Goal: Communication & Community: Connect with others

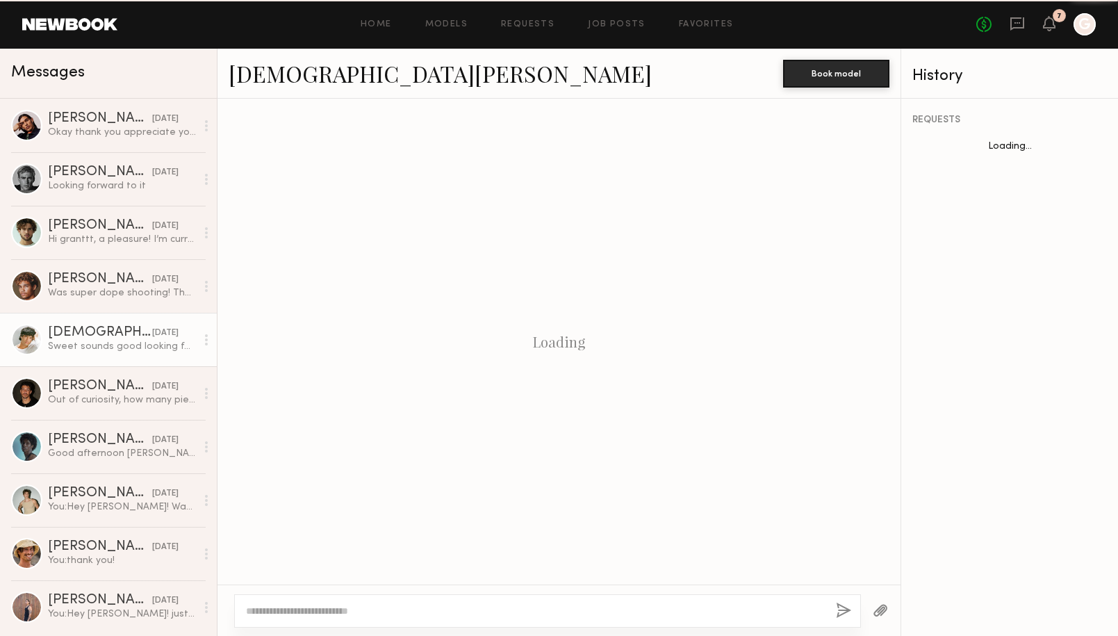
scroll to position [771, 0]
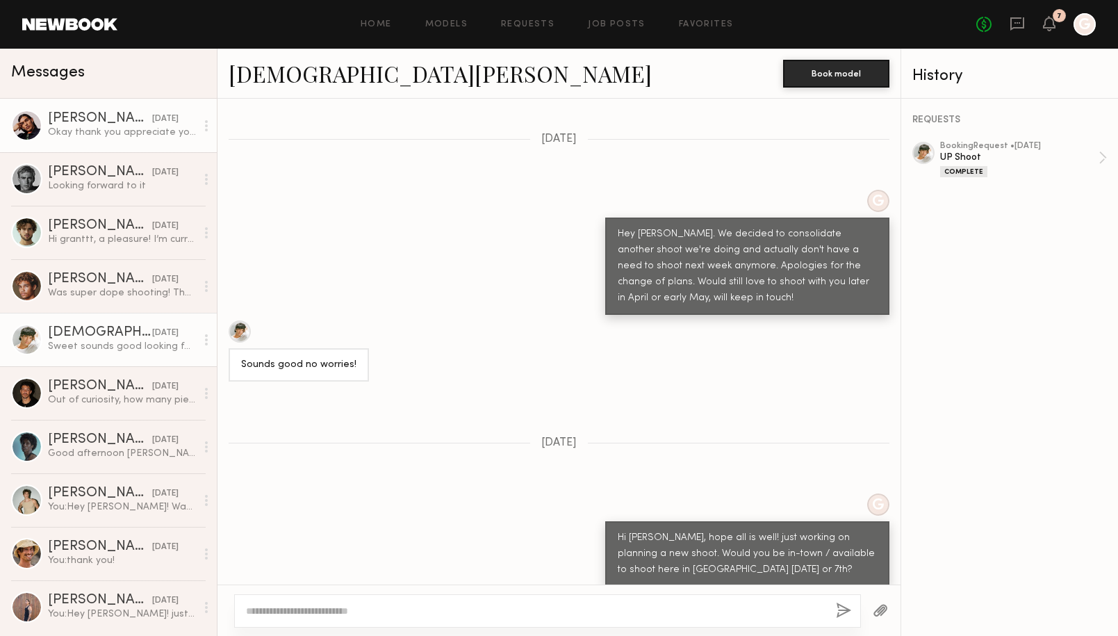
click at [129, 133] on div "Okay thank you appreciate you guys. I Confirmed the booking :)" at bounding box center [122, 132] width 148 height 13
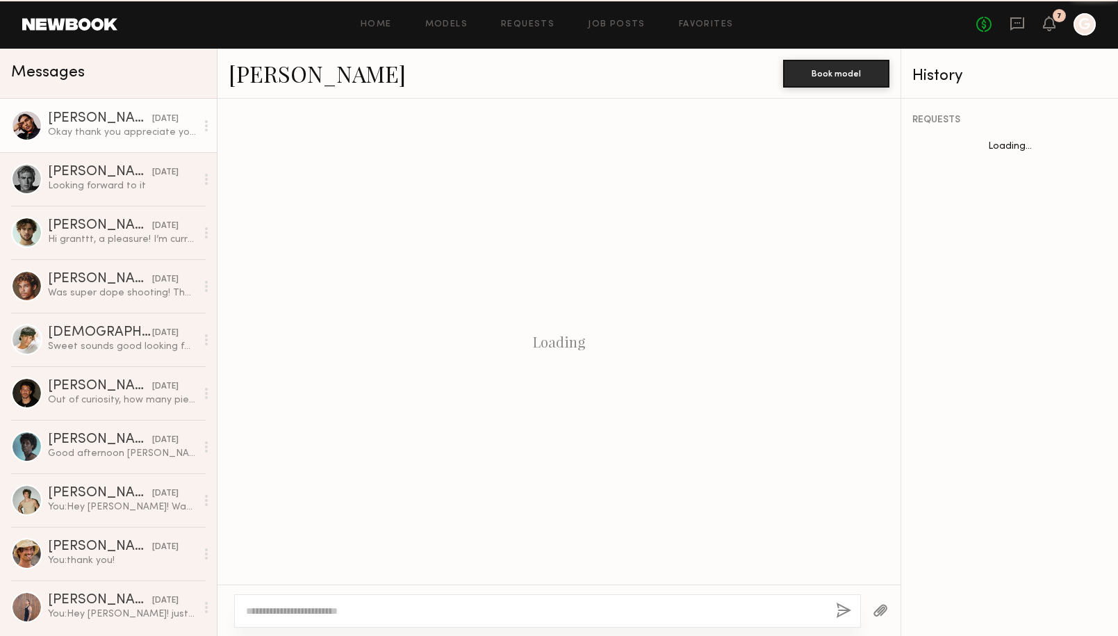
scroll to position [705, 0]
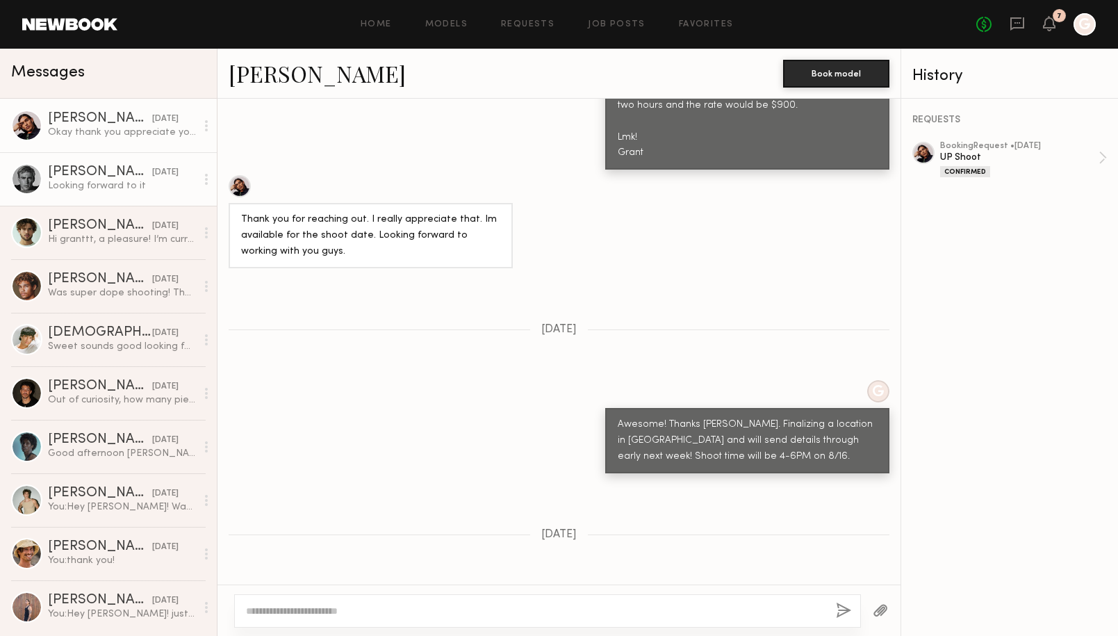
click at [124, 172] on div "[PERSON_NAME]" at bounding box center [100, 172] width 104 height 14
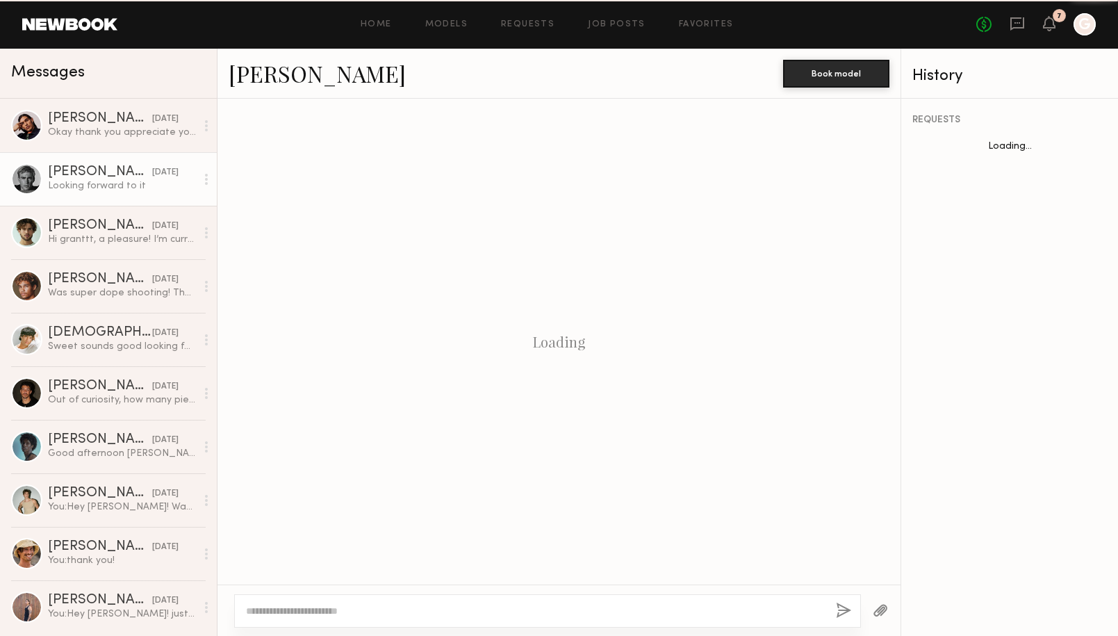
scroll to position [552, 0]
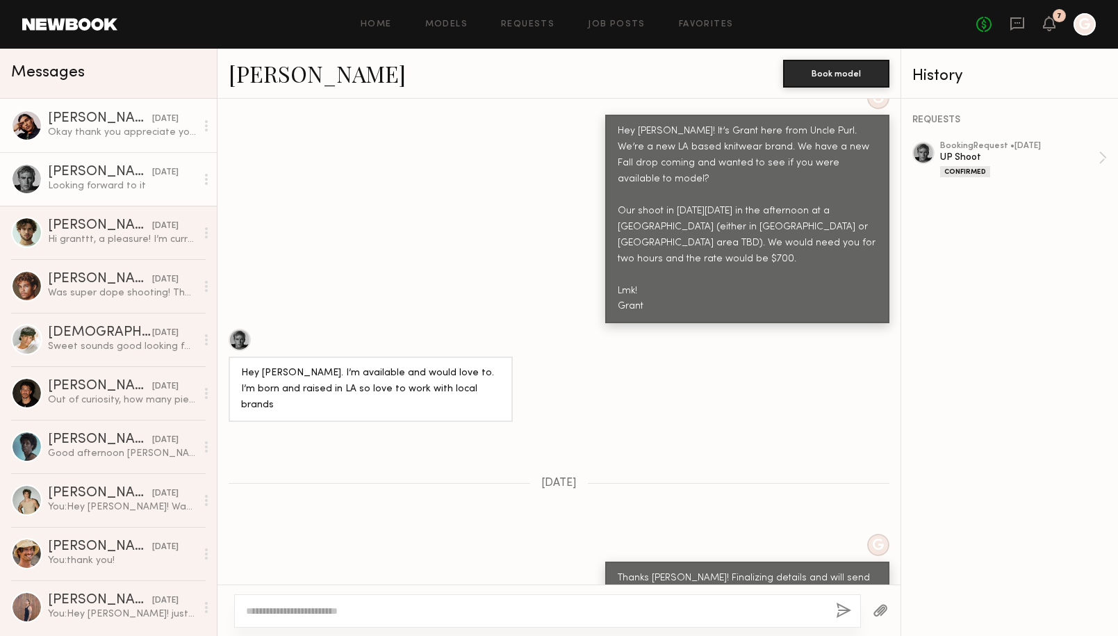
click at [121, 126] on div "Okay thank you appreciate you guys. I Confirmed the booking :)" at bounding box center [122, 132] width 148 height 13
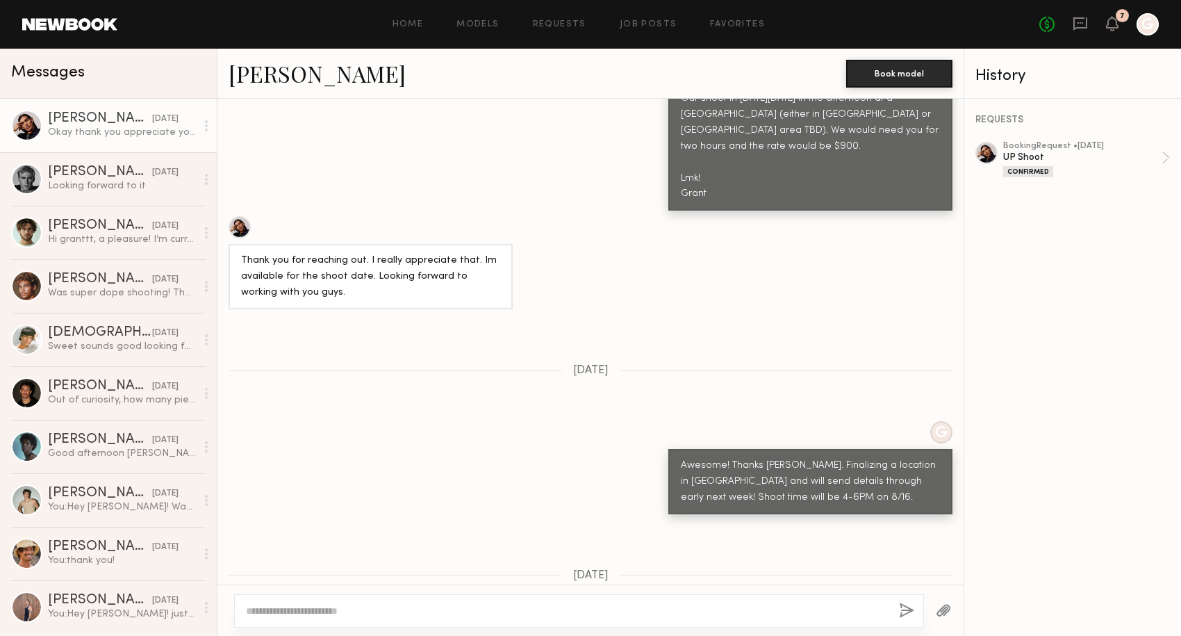
scroll to position [705, 0]
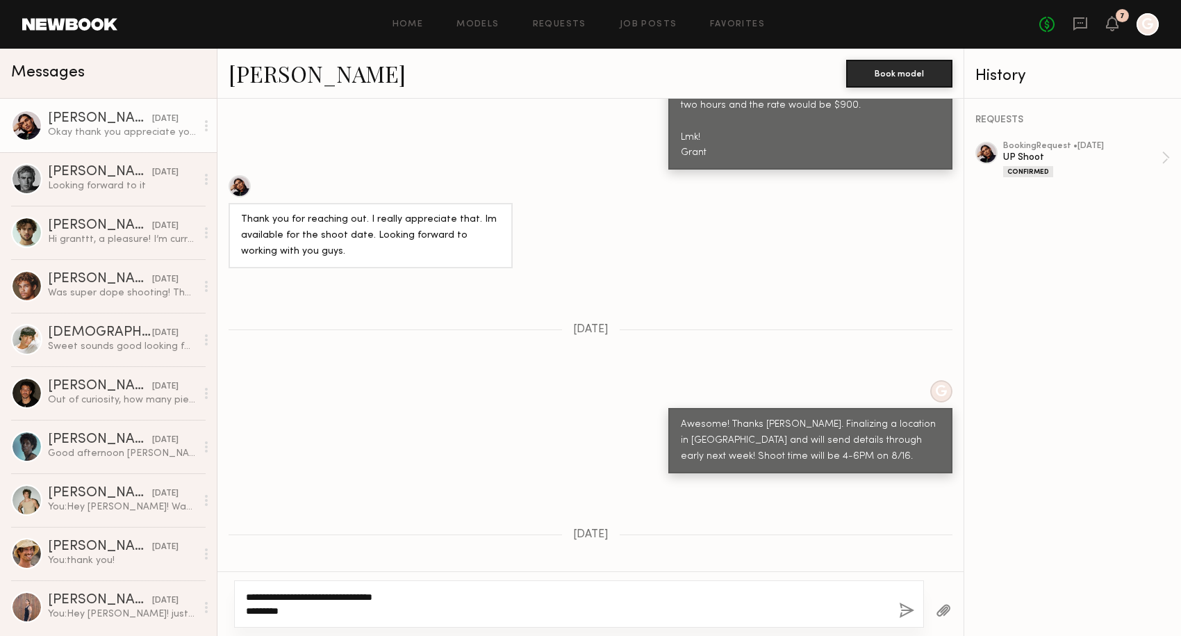
paste textarea "**********"
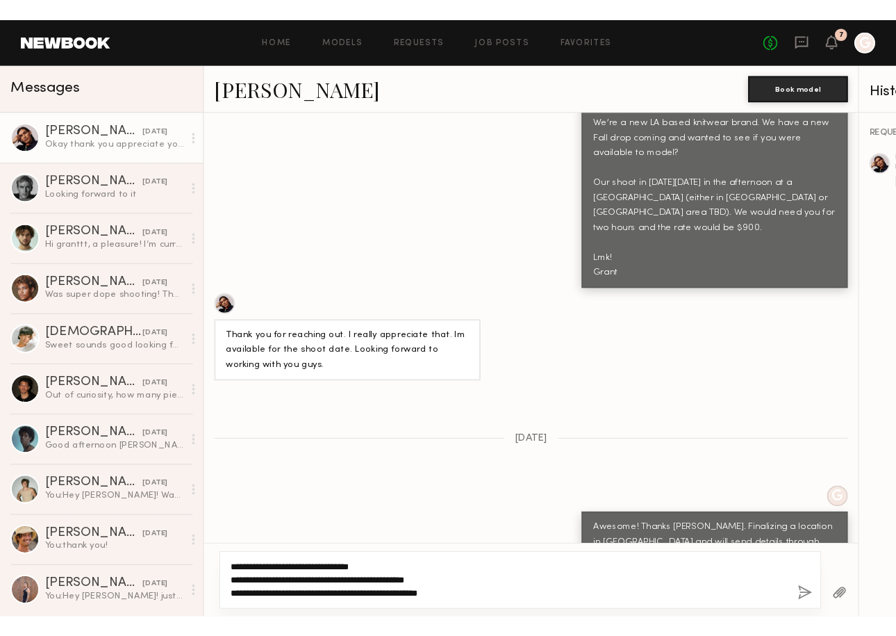
scroll to position [876, 0]
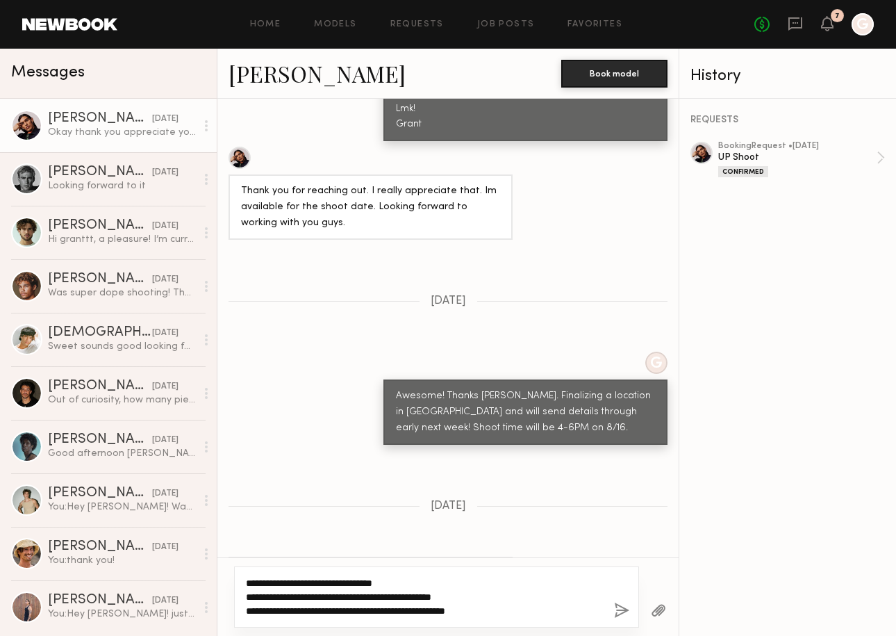
click at [516, 604] on textarea "**********" at bounding box center [424, 597] width 357 height 42
click at [496, 611] on textarea "**********" at bounding box center [424, 597] width 357 height 42
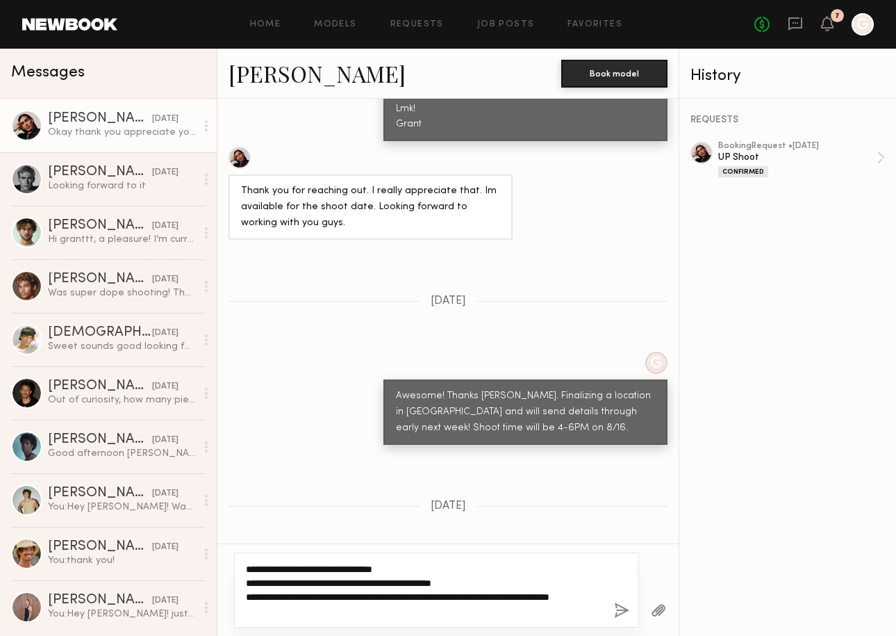
type textarea "**********"
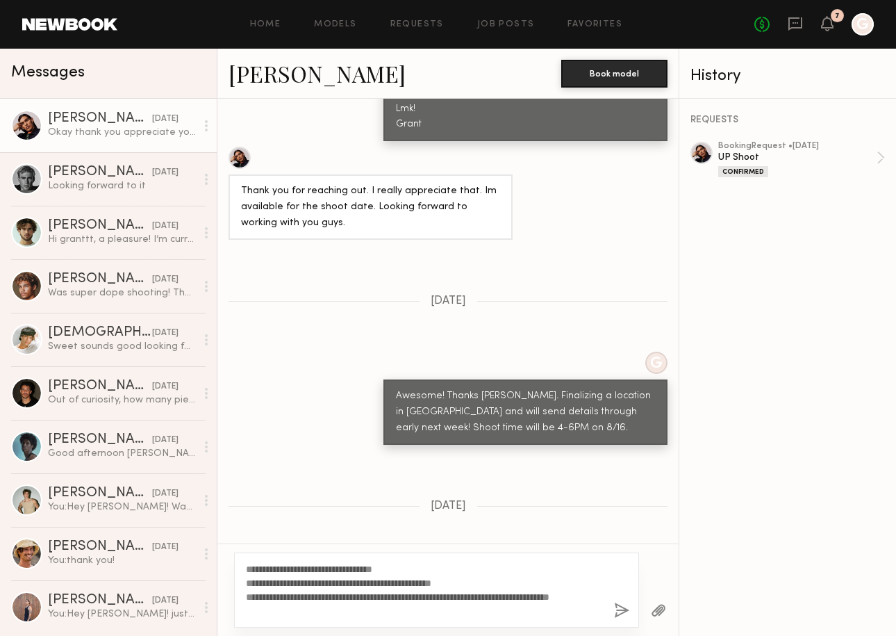
click at [658, 607] on button "button" at bounding box center [658, 610] width 15 height 17
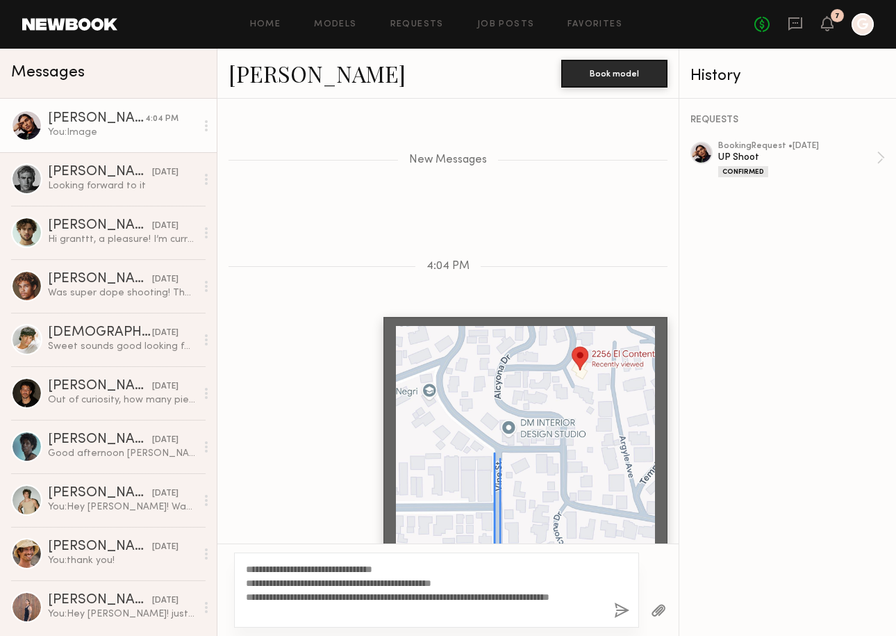
click at [620, 611] on button "button" at bounding box center [621, 610] width 15 height 17
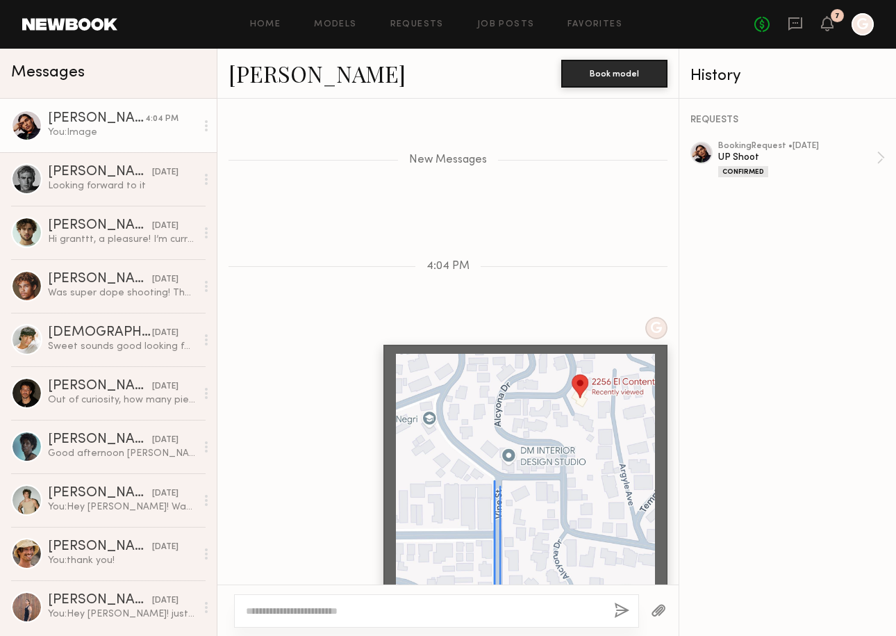
scroll to position [1485, 0]
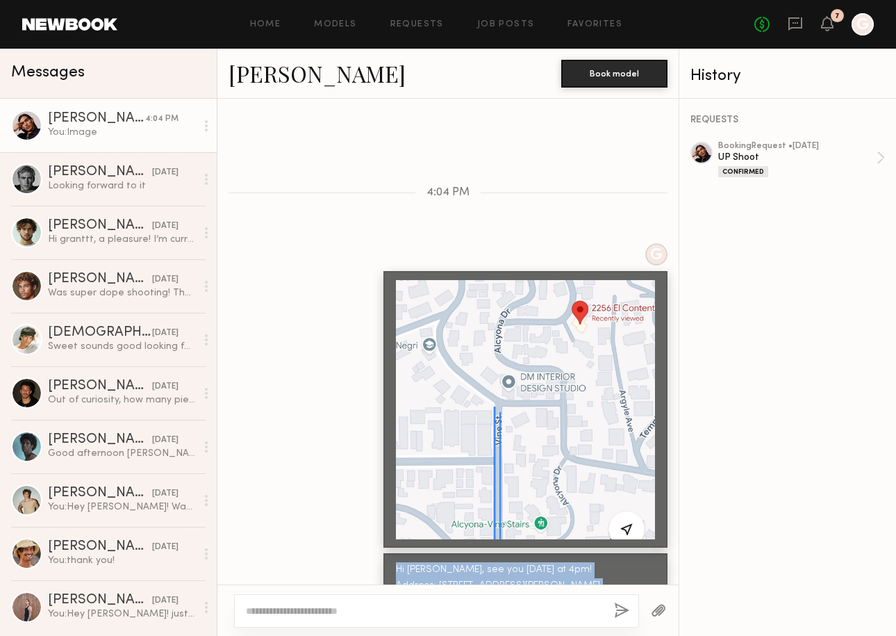
drag, startPoint x: 552, startPoint y: 557, endPoint x: 387, endPoint y: 512, distance: 170.6
click at [387, 553] on div "Hi [PERSON_NAME], see you [DATE] at 4pm! Address: [STREET_ADDRESS][PERSON_NAME]…" at bounding box center [526, 593] width 284 height 81
copy div "Hi [PERSON_NAME], see you [DATE] at 4pm! Address: [STREET_ADDRESS][PERSON_NAME]…"
click at [558, 562] on div "Hi [PERSON_NAME], see you [DATE] at 4pm! Address: [STREET_ADDRESS][PERSON_NAME]…" at bounding box center [525, 594] width 259 height 64
drag, startPoint x: 557, startPoint y: 554, endPoint x: 379, endPoint y: 507, distance: 184.5
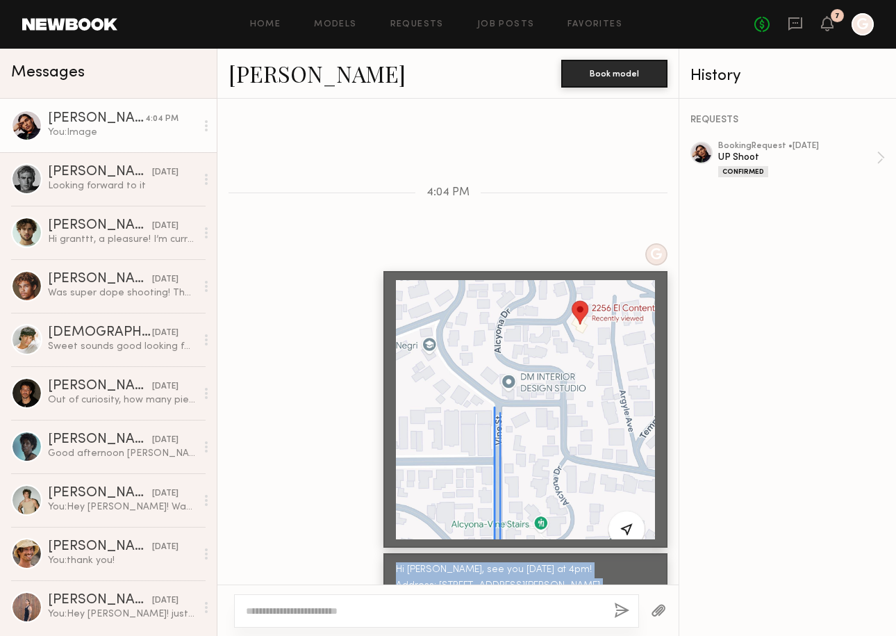
click at [379, 553] on div "Hi [PERSON_NAME], see you [DATE] at 4pm! Address: [STREET_ADDRESS][PERSON_NAME]…" at bounding box center [447, 593] width 461 height 81
copy div "Hi [PERSON_NAME], see you [DATE] at 4pm! Address: [STREET_ADDRESS][PERSON_NAME]…"
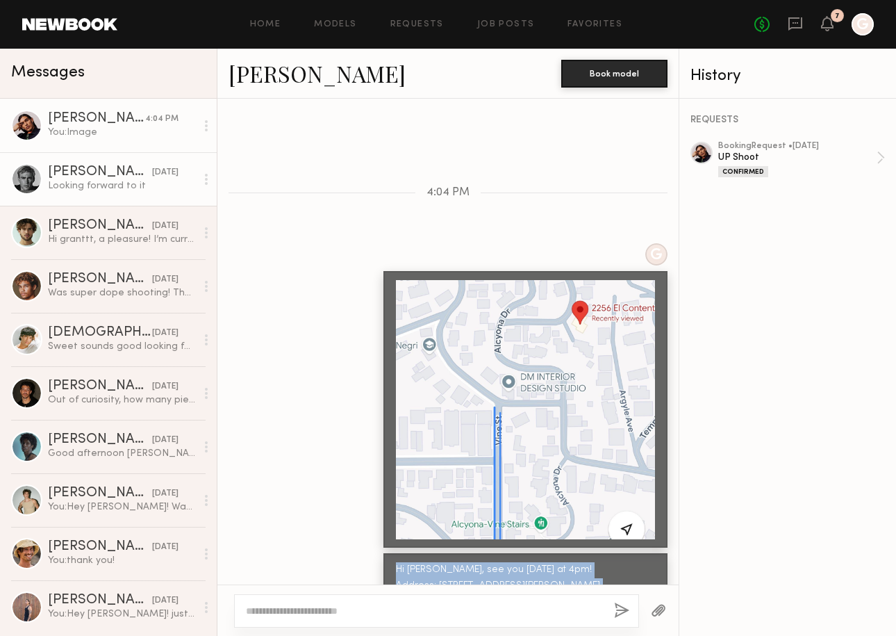
click at [84, 177] on div "[PERSON_NAME]" at bounding box center [100, 172] width 104 height 14
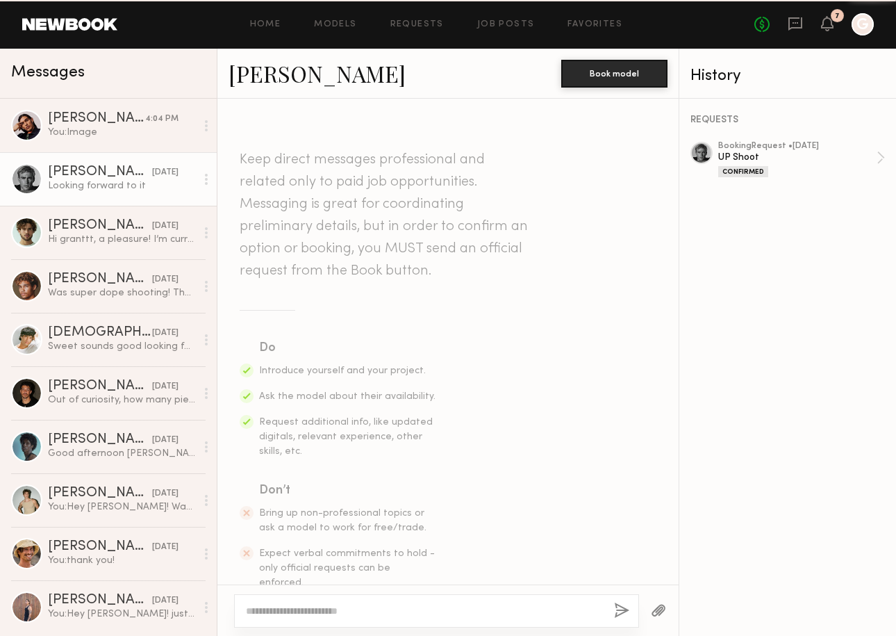
scroll to position [696, 0]
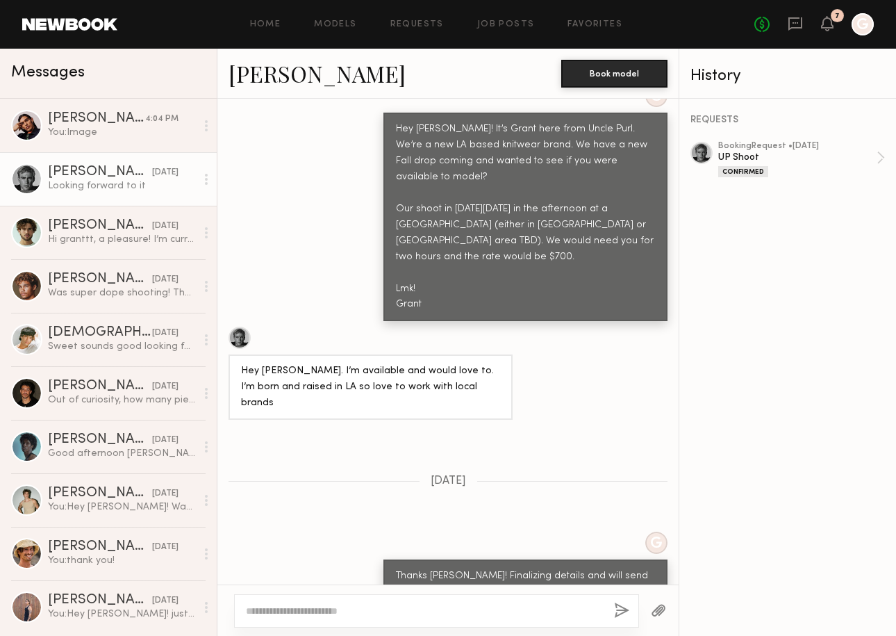
click at [370, 607] on textarea at bounding box center [424, 611] width 357 height 14
type textarea "*"
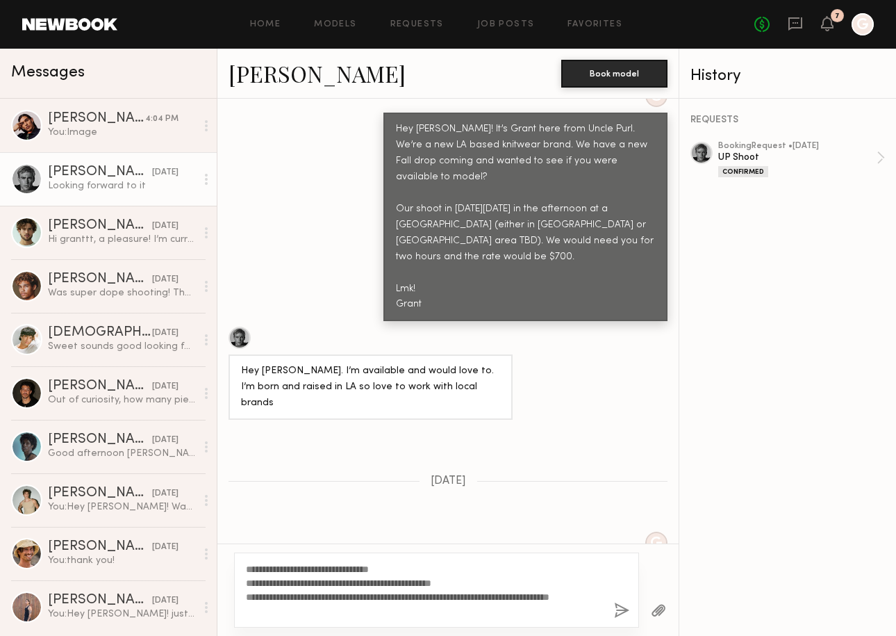
click at [286, 570] on textarea "**********" at bounding box center [424, 590] width 357 height 56
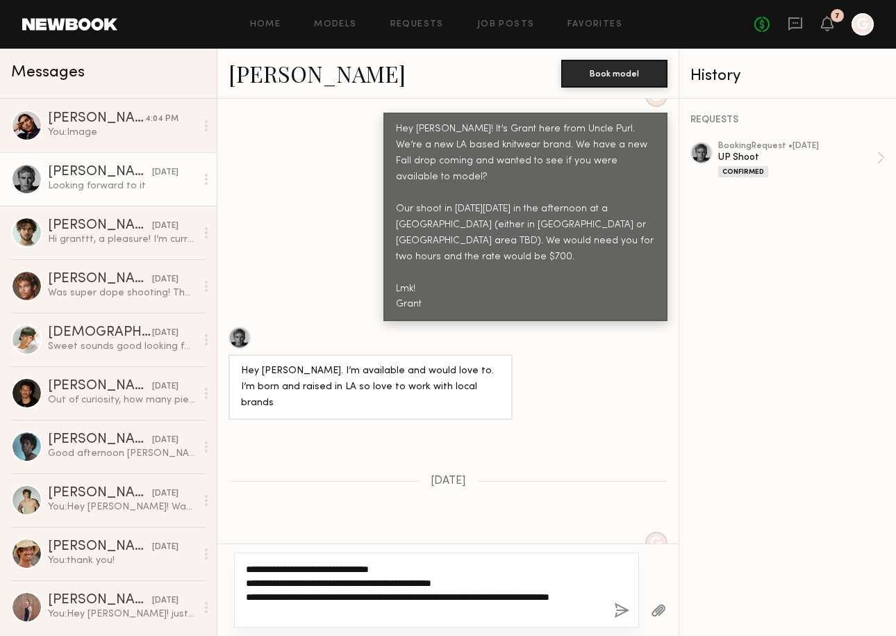
click at [395, 568] on textarea "**********" at bounding box center [424, 590] width 357 height 56
type textarea "**********"
click at [521, 583] on textarea "**********" at bounding box center [424, 590] width 357 height 56
click at [466, 604] on textarea "**********" at bounding box center [424, 590] width 357 height 56
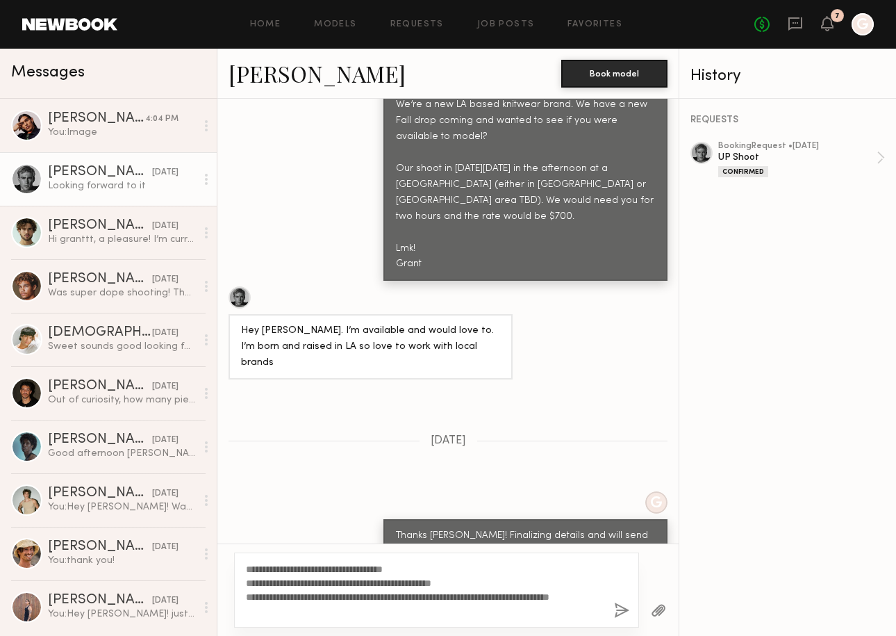
click at [655, 610] on button "button" at bounding box center [658, 610] width 15 height 17
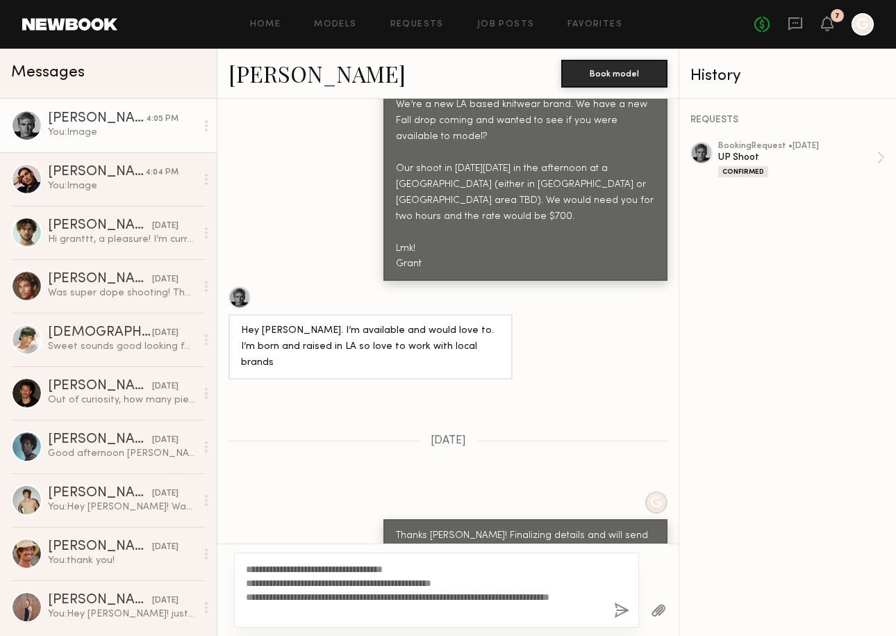
scroll to position [1258, 0]
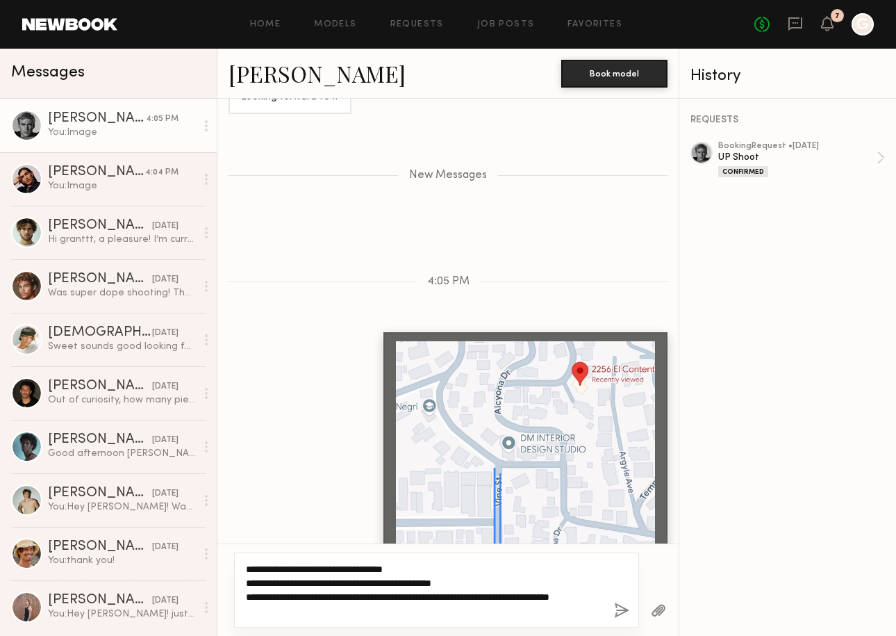
click at [519, 607] on textarea "**********" at bounding box center [424, 590] width 357 height 56
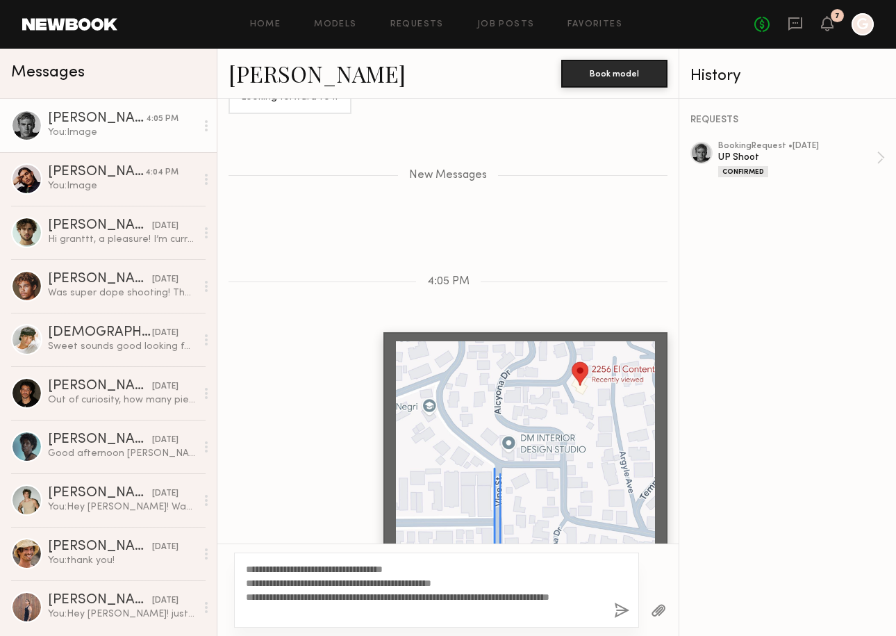
click at [622, 609] on button "button" at bounding box center [621, 610] width 15 height 17
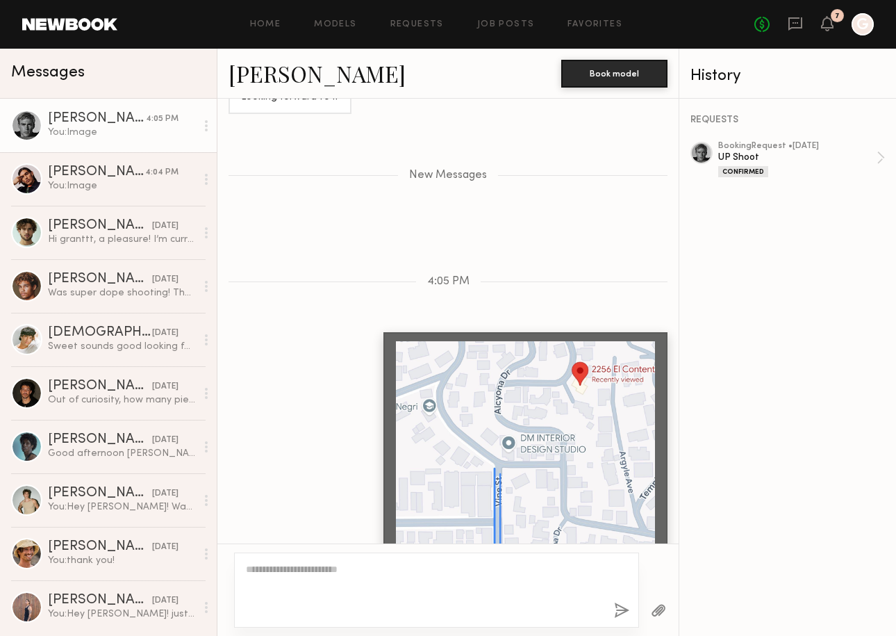
scroll to position [1331, 0]
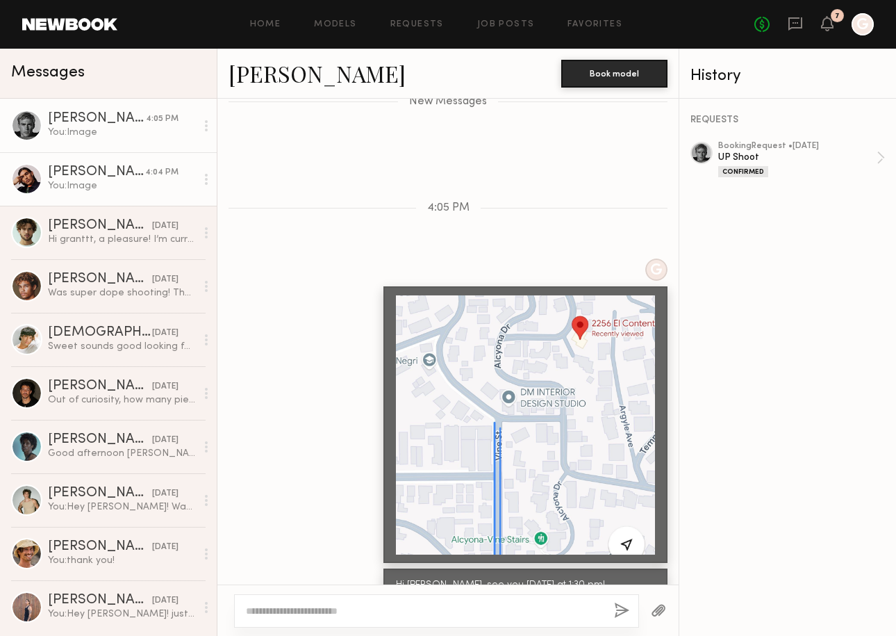
click at [104, 187] on div "You: Image" at bounding box center [122, 185] width 148 height 13
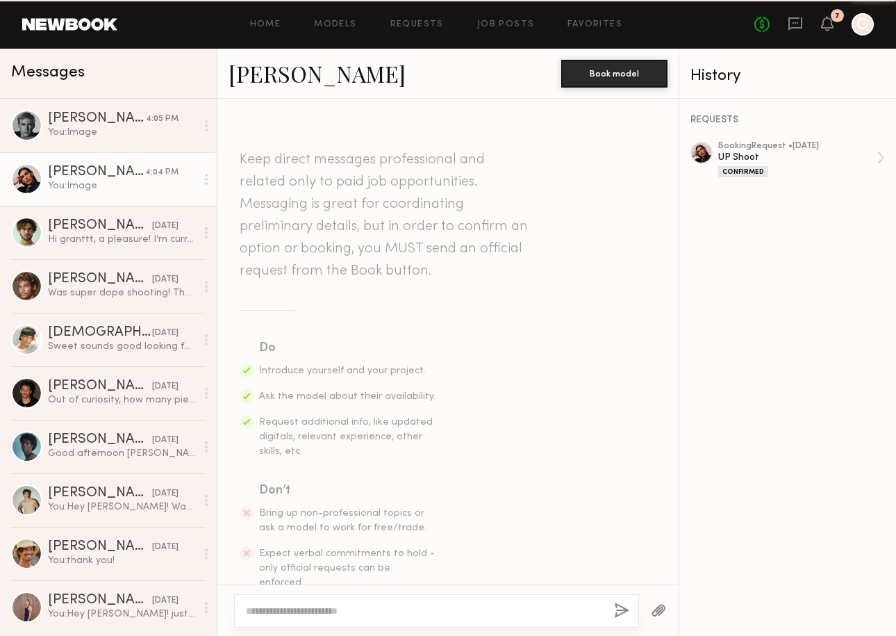
scroll to position [1418, 0]
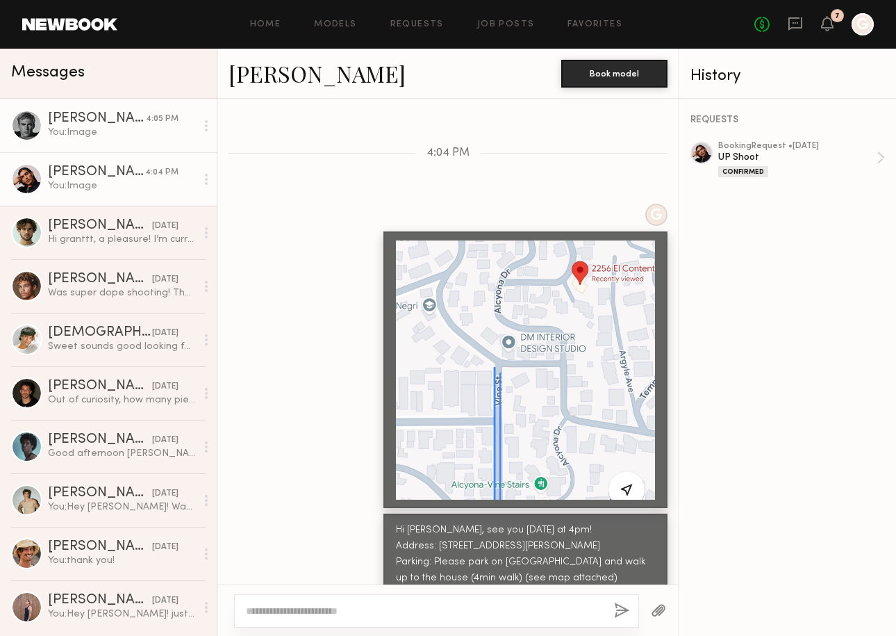
click at [121, 133] on div "You: Image" at bounding box center [122, 132] width 148 height 13
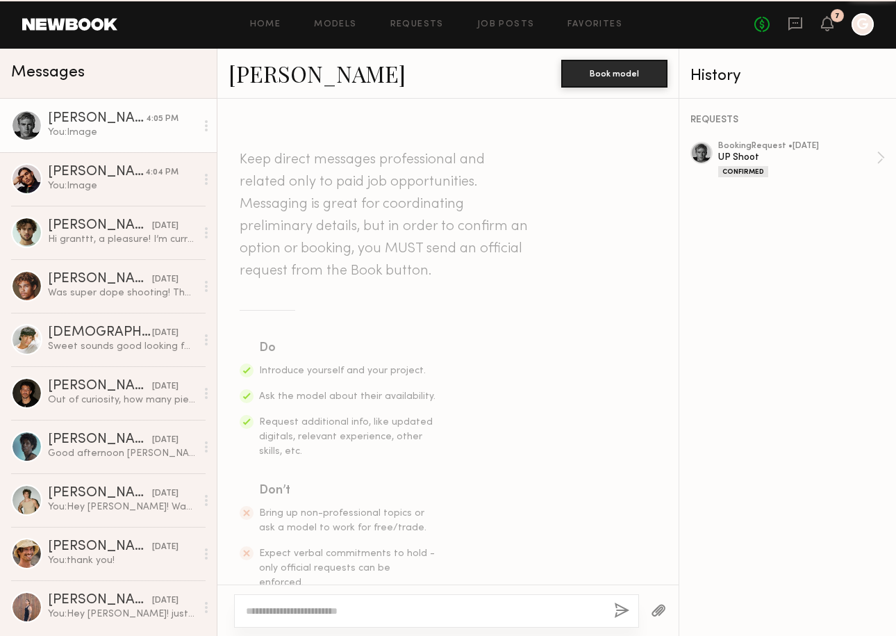
scroll to position [1226, 0]
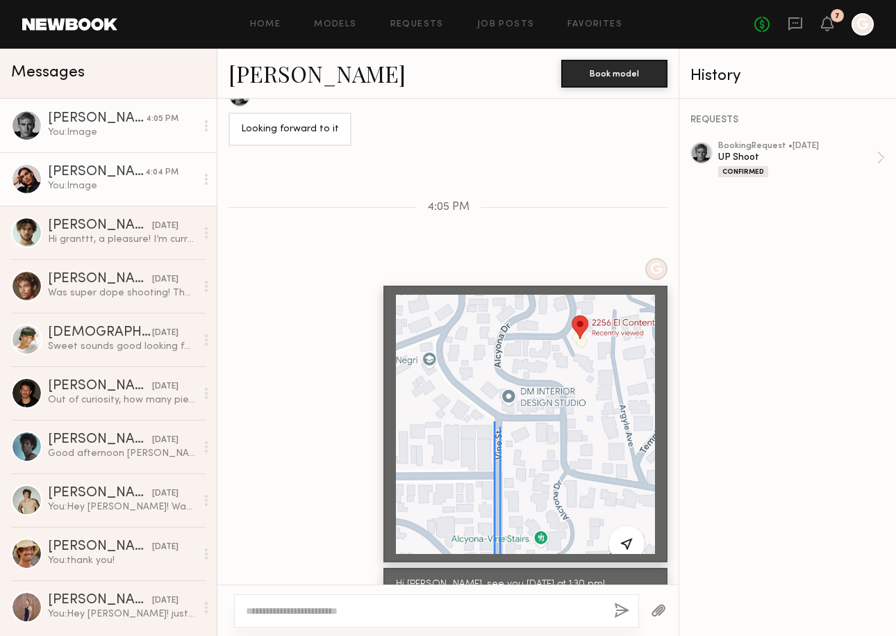
click at [127, 172] on div "[PERSON_NAME]" at bounding box center [96, 172] width 97 height 14
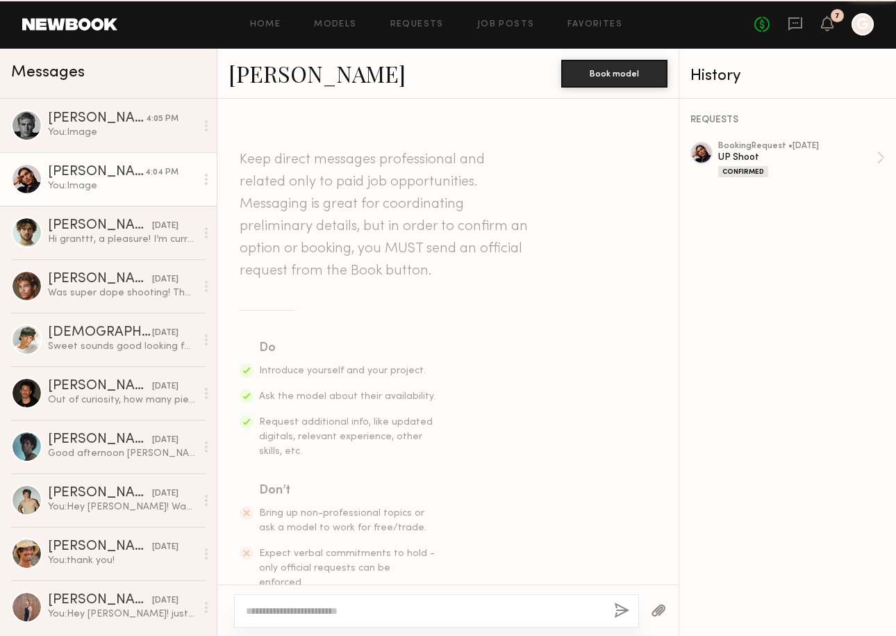
scroll to position [1418, 0]
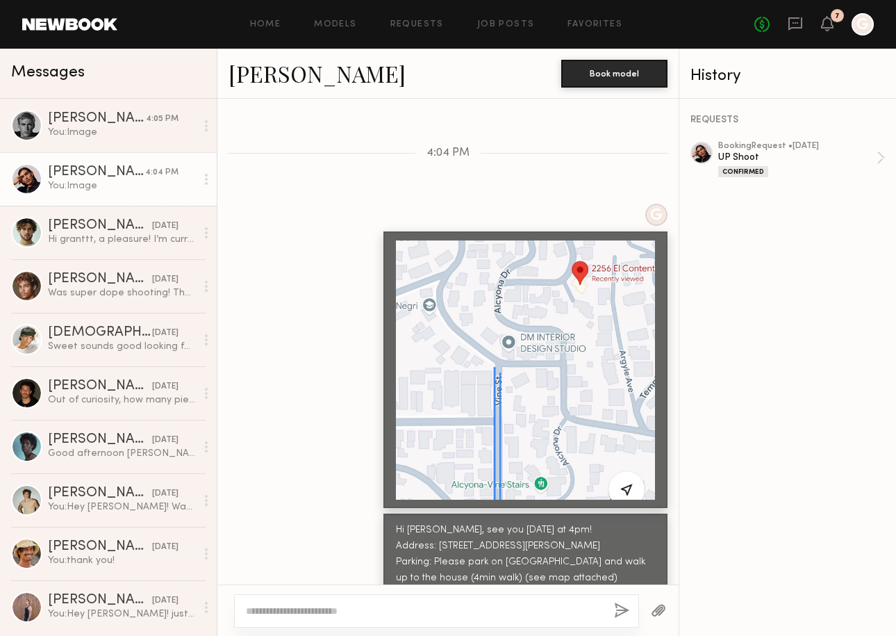
click at [106, 173] on div "[PERSON_NAME]" at bounding box center [96, 172] width 97 height 14
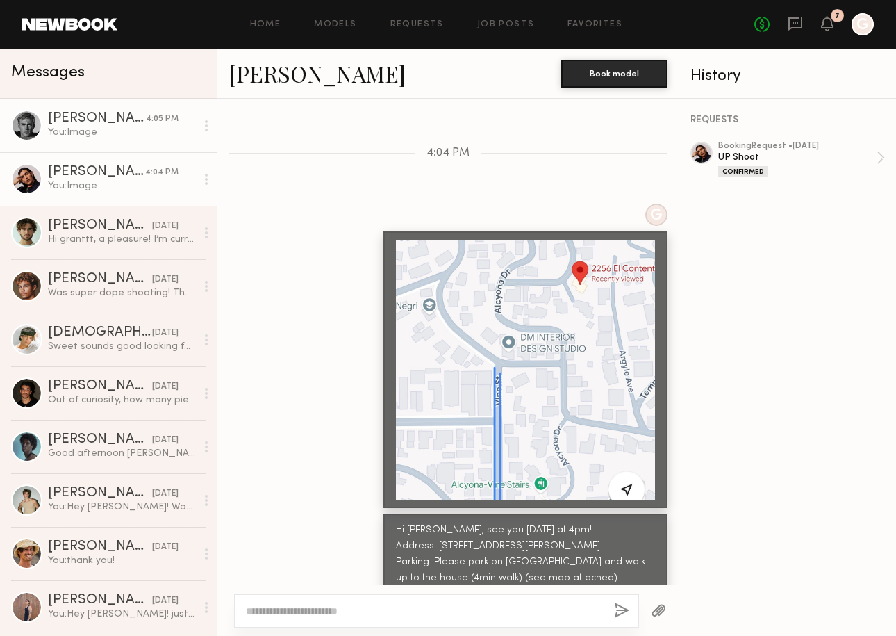
click at [104, 131] on div "You: Image" at bounding box center [122, 132] width 148 height 13
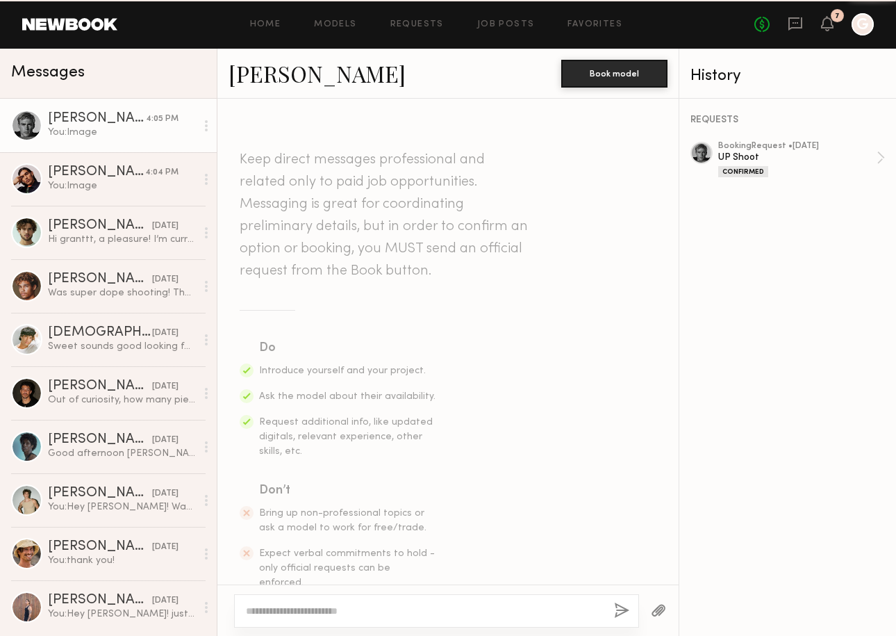
scroll to position [1226, 0]
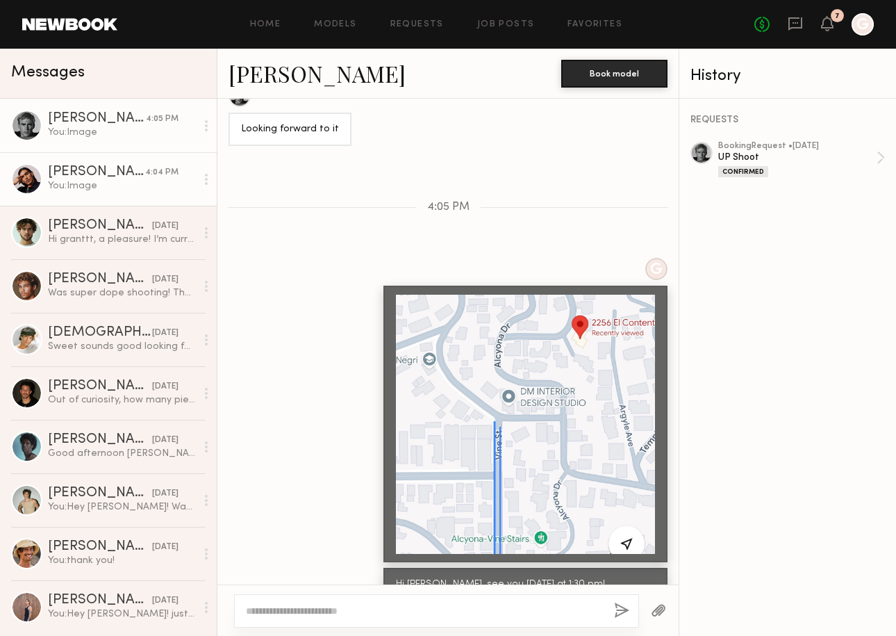
click at [88, 186] on div "You: Image" at bounding box center [122, 185] width 148 height 13
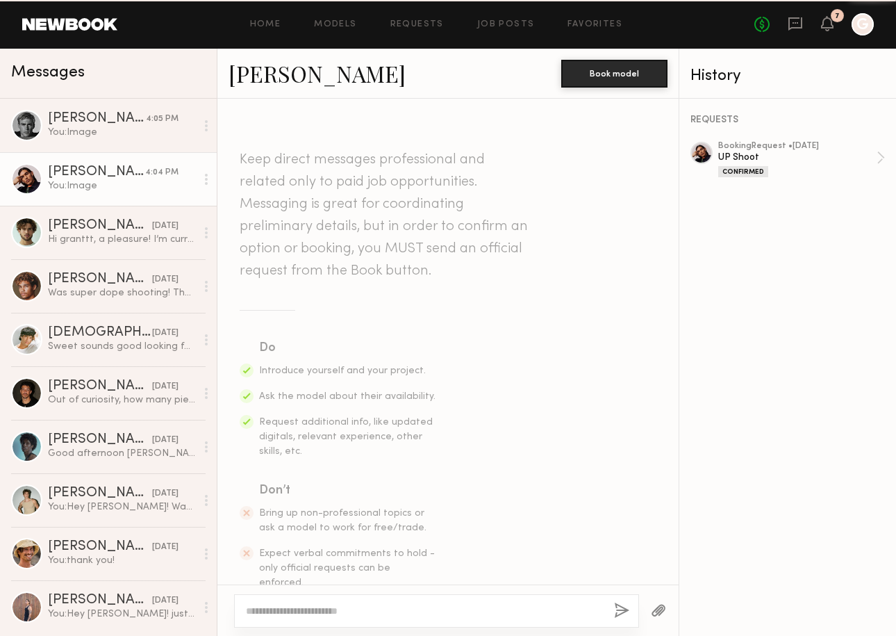
scroll to position [1418, 0]
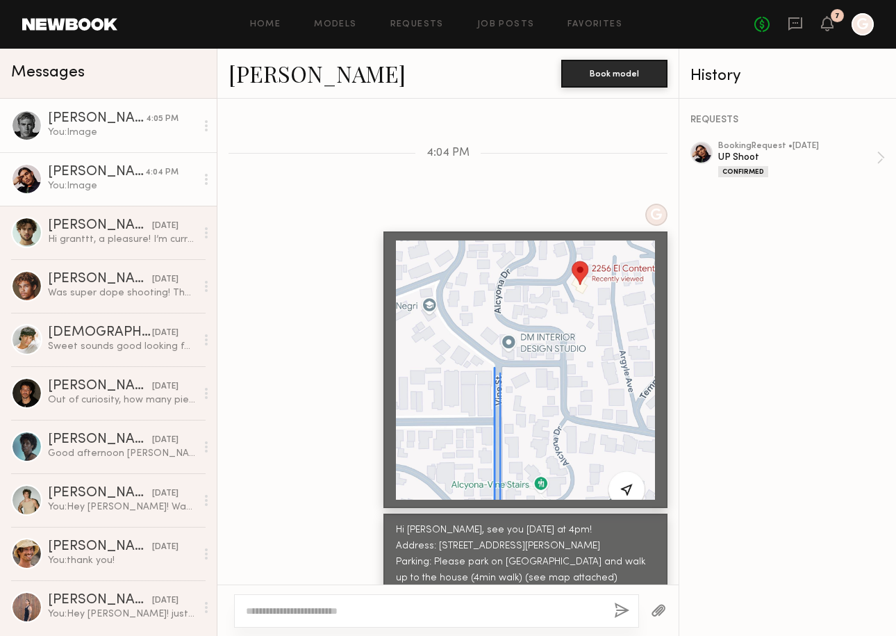
click at [87, 117] on div "[PERSON_NAME]" at bounding box center [97, 119] width 98 height 14
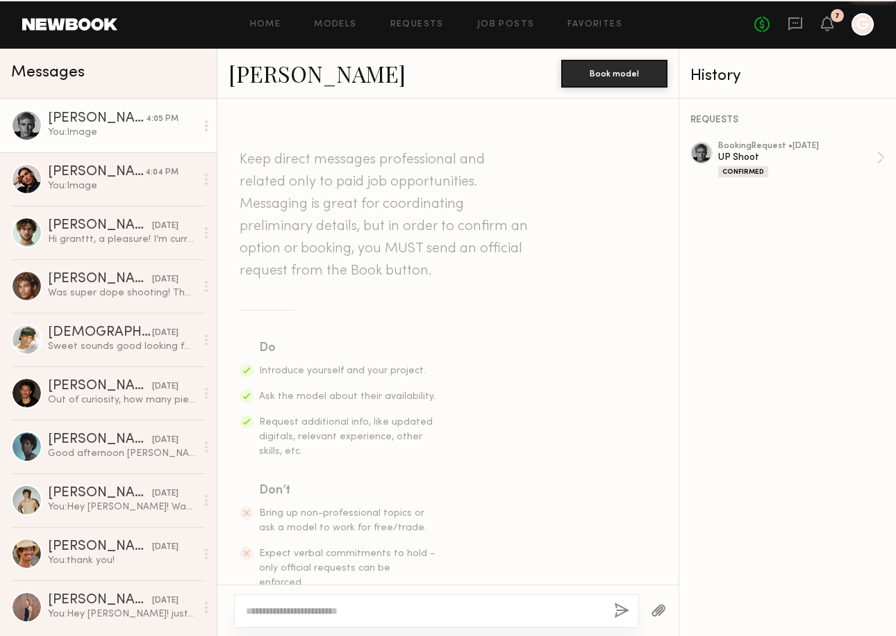
scroll to position [1226, 0]
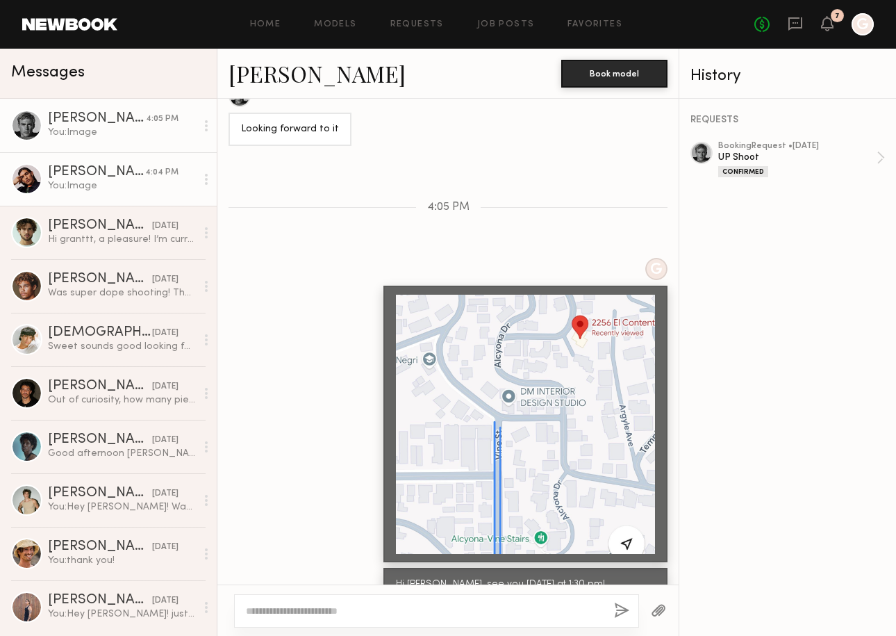
click at [88, 188] on div "You: Image" at bounding box center [122, 185] width 148 height 13
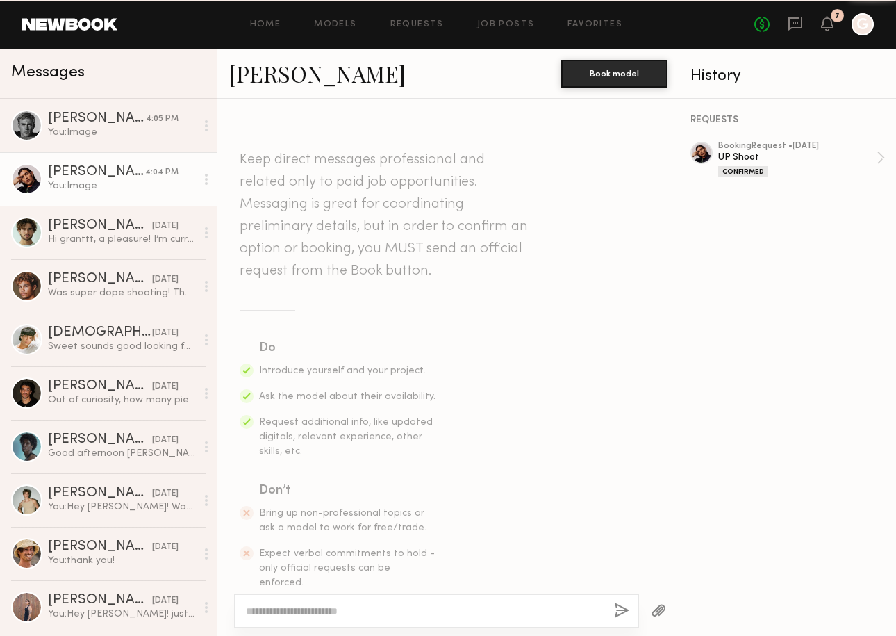
scroll to position [1418, 0]
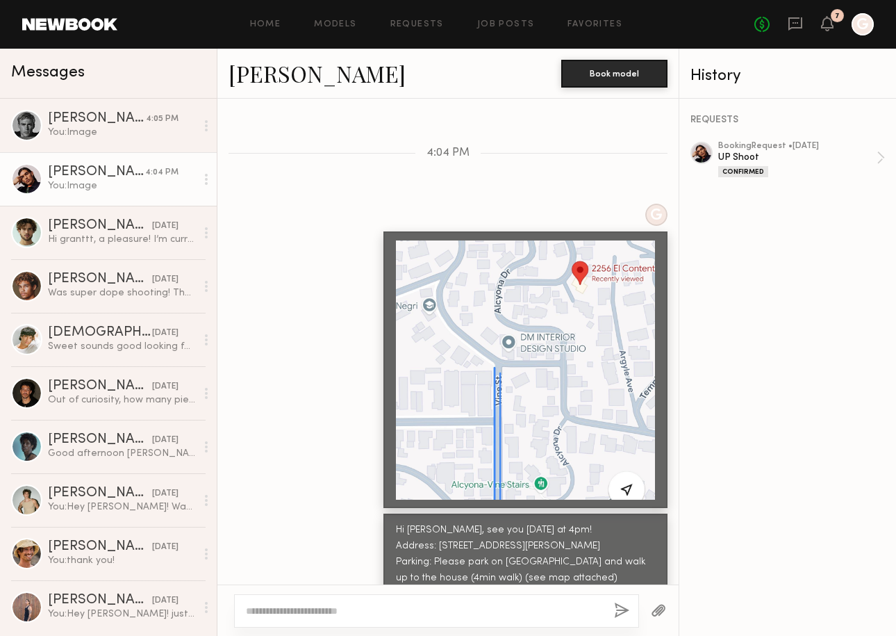
click at [342, 609] on textarea at bounding box center [424, 611] width 357 height 14
type textarea "**********"
click at [620, 609] on button "button" at bounding box center [621, 610] width 15 height 17
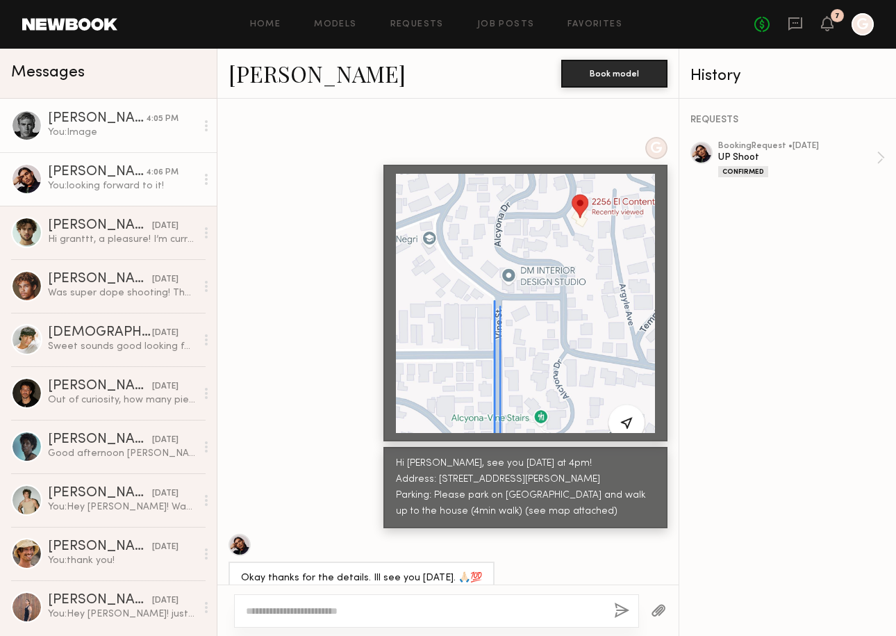
click at [119, 132] on div "You: Image" at bounding box center [122, 132] width 148 height 13
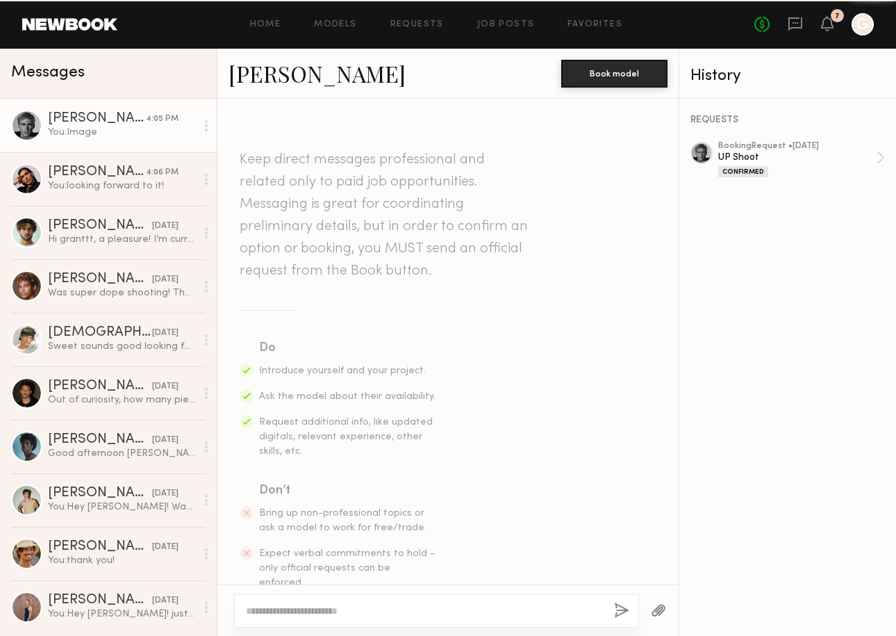
scroll to position [1226, 0]
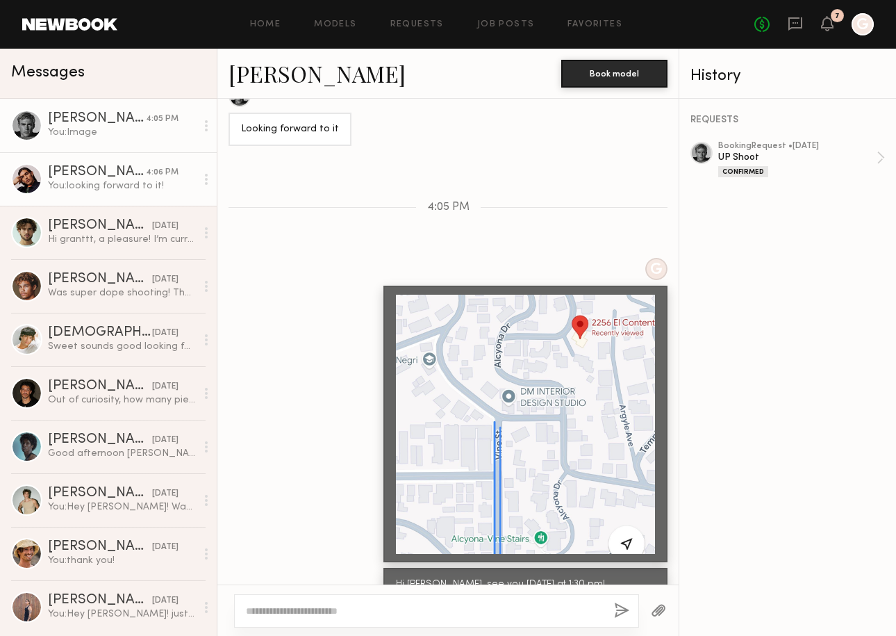
click at [111, 202] on link "[PERSON_NAME] 4:06 PM You: looking forward to it!" at bounding box center [108, 178] width 217 height 53
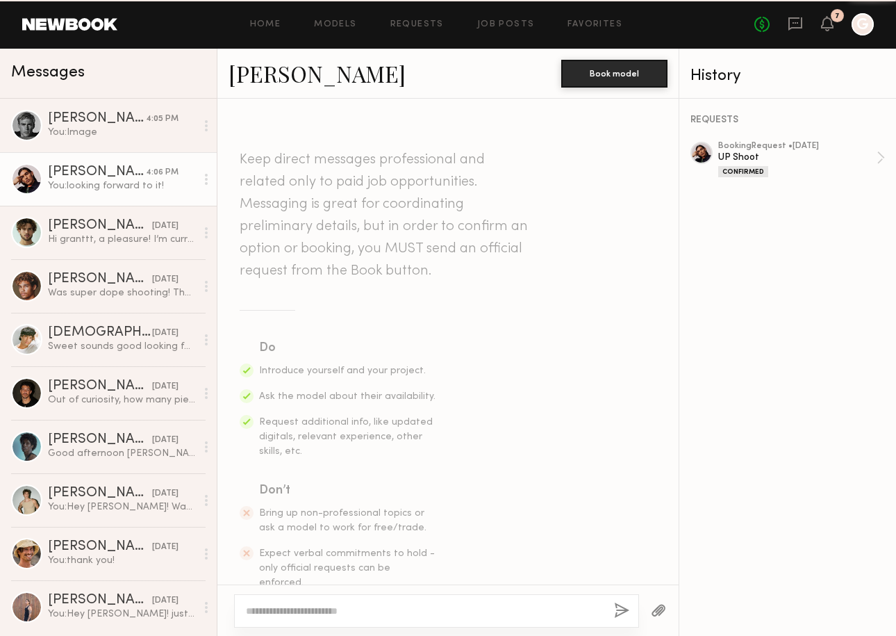
scroll to position [1485, 0]
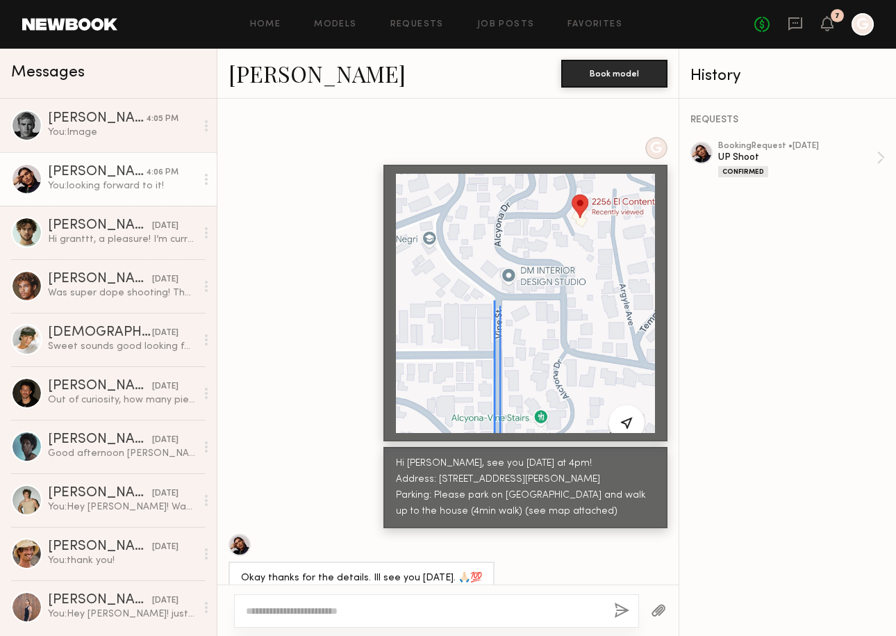
click at [779, 400] on div "REQUESTS booking Request • [DATE] UP Shoot Confirmed" at bounding box center [788, 367] width 217 height 537
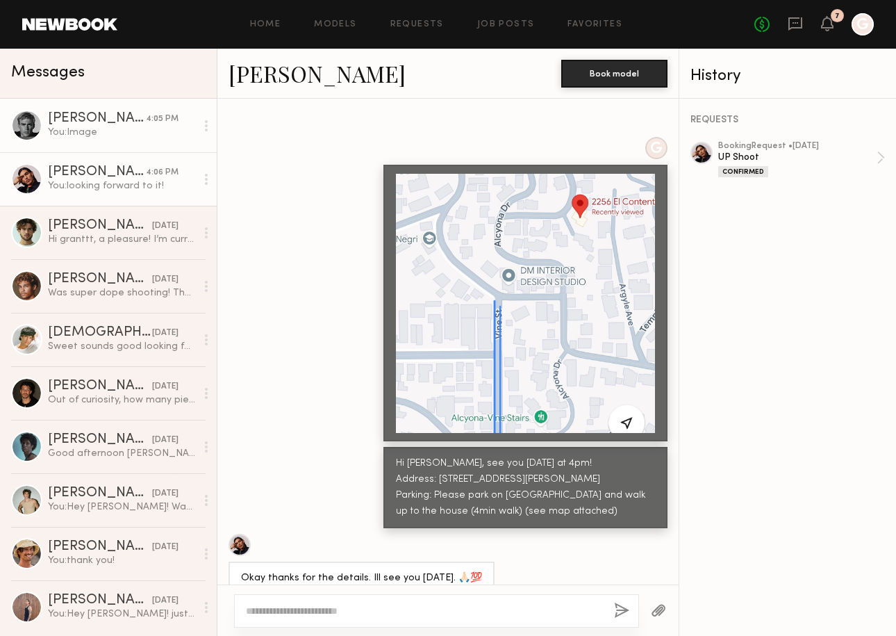
click at [96, 110] on link "[PERSON_NAME] 4:05 PM You: Image" at bounding box center [108, 125] width 217 height 53
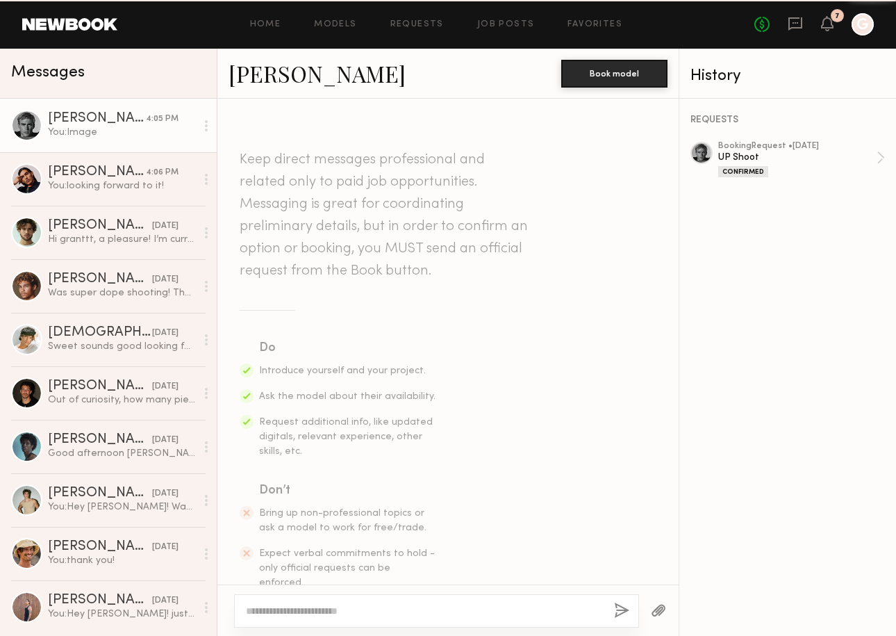
scroll to position [1226, 0]
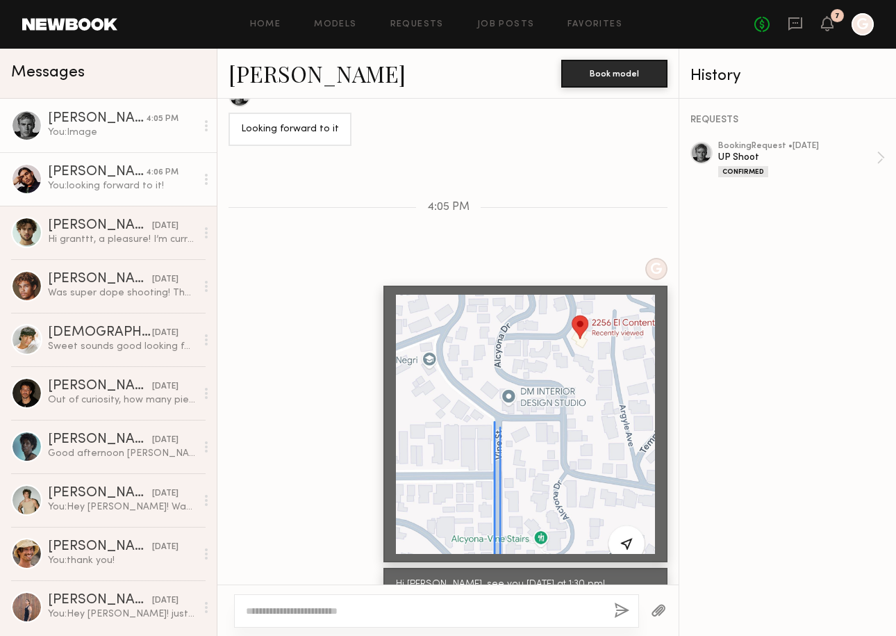
click at [59, 163] on link "[PERSON_NAME] 4:06 PM You: looking forward to it!" at bounding box center [108, 178] width 217 height 53
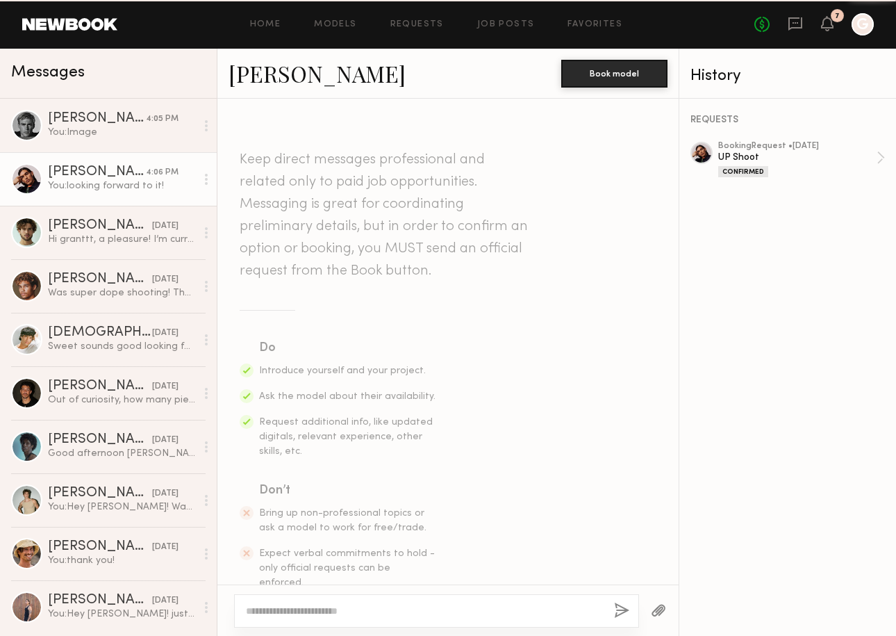
scroll to position [1485, 0]
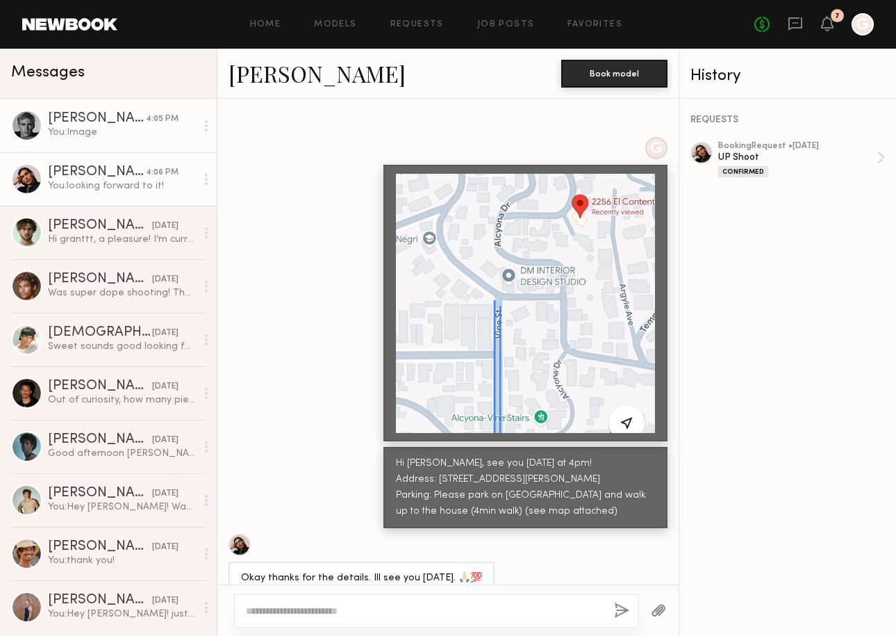
click at [98, 131] on div "You: Image" at bounding box center [122, 132] width 148 height 13
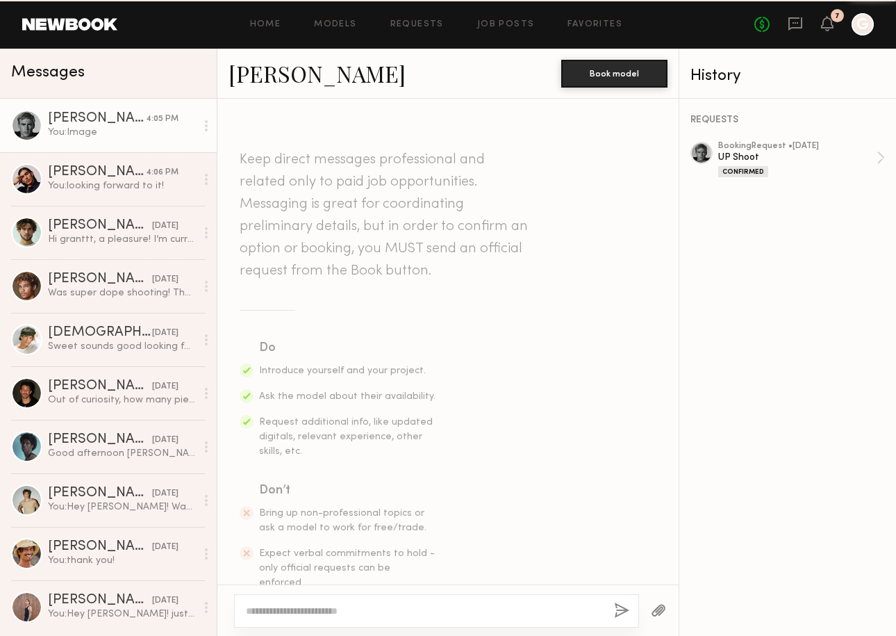
scroll to position [1226, 0]
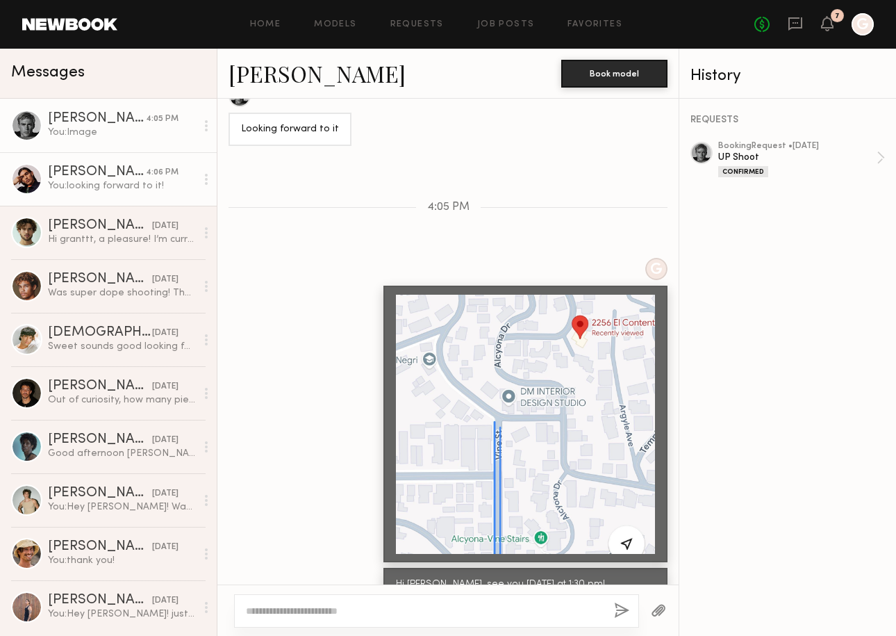
click at [72, 176] on div "[PERSON_NAME]" at bounding box center [97, 172] width 98 height 14
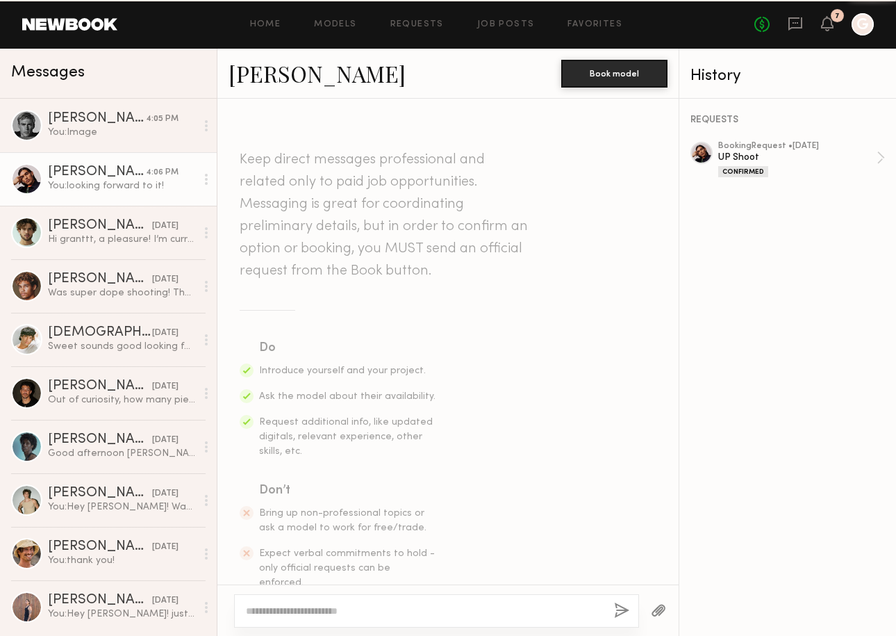
scroll to position [1485, 0]
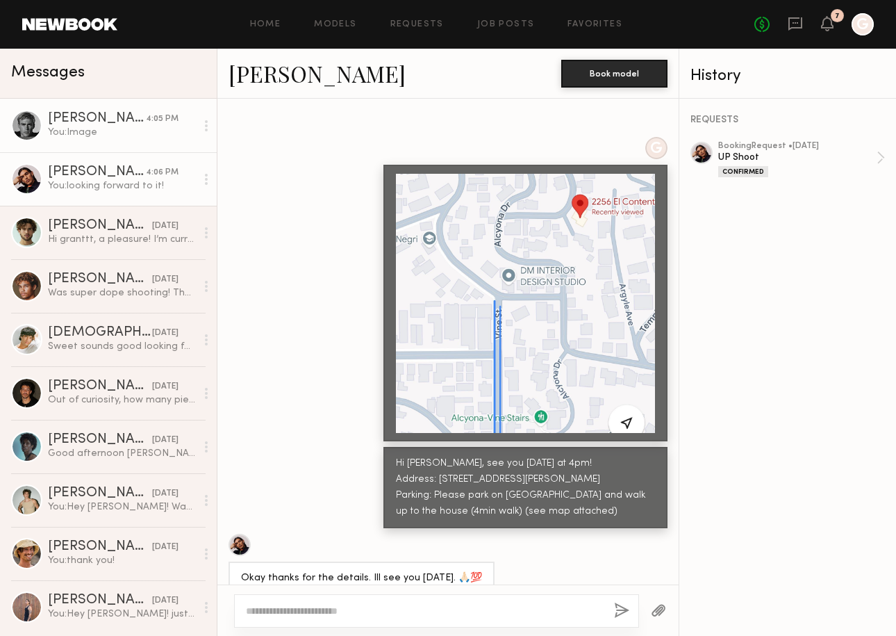
click at [99, 124] on div "[PERSON_NAME]" at bounding box center [97, 119] width 98 height 14
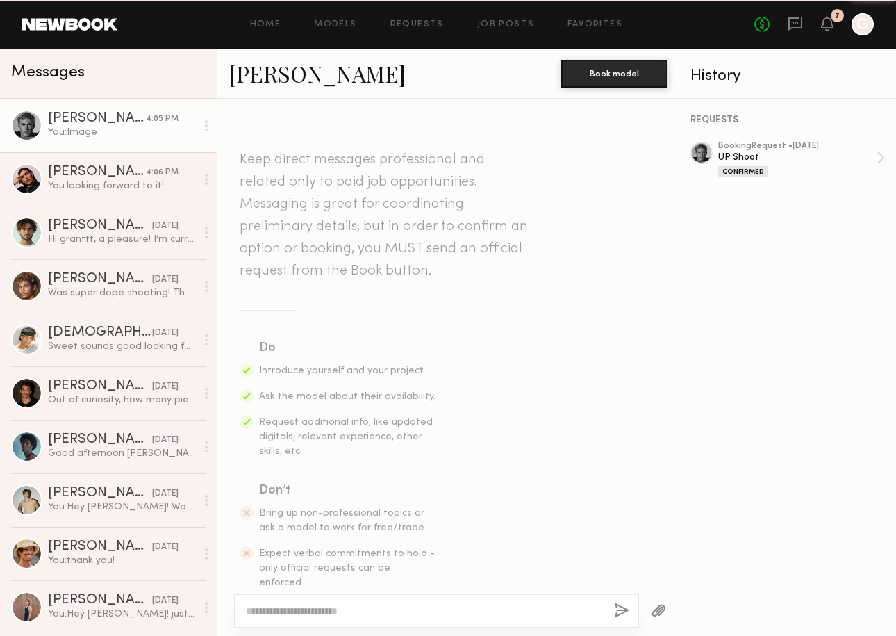
scroll to position [1226, 0]
